Goal: Task Accomplishment & Management: Complete application form

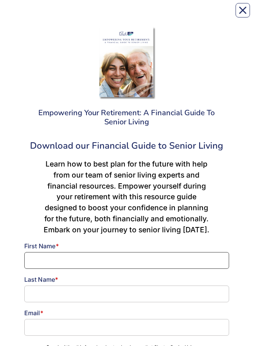
click at [149, 255] on input at bounding box center [126, 260] width 205 height 17
type input "[PERSON_NAME]"
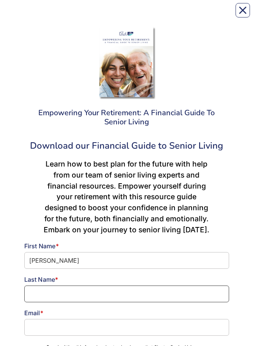
click at [94, 292] on input at bounding box center [126, 293] width 205 height 17
type input "[PERSON_NAME]"
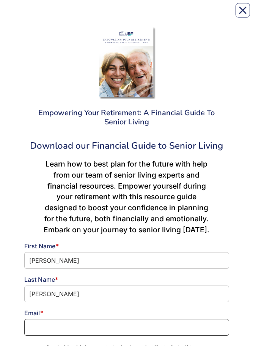
click at [101, 328] on input at bounding box center [126, 327] width 205 height 17
type input "B"
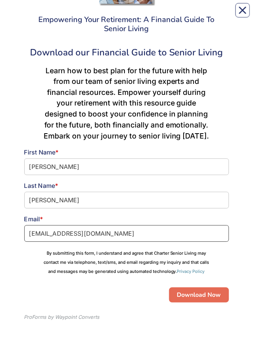
scroll to position [92, 0]
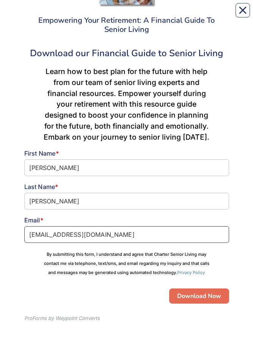
type input "[EMAIL_ADDRESS][DOMAIN_NAME]"
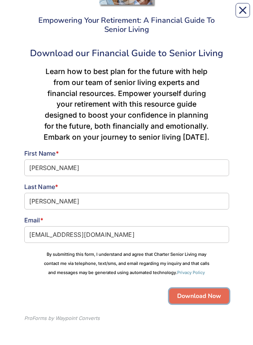
click at [211, 292] on button "Download Now" at bounding box center [200, 296] width 60 height 15
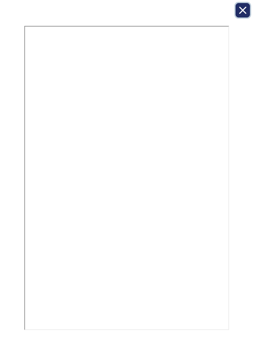
click at [241, 11] on icon "Close" at bounding box center [243, 10] width 8 height 8
